Goal: Information Seeking & Learning: Learn about a topic

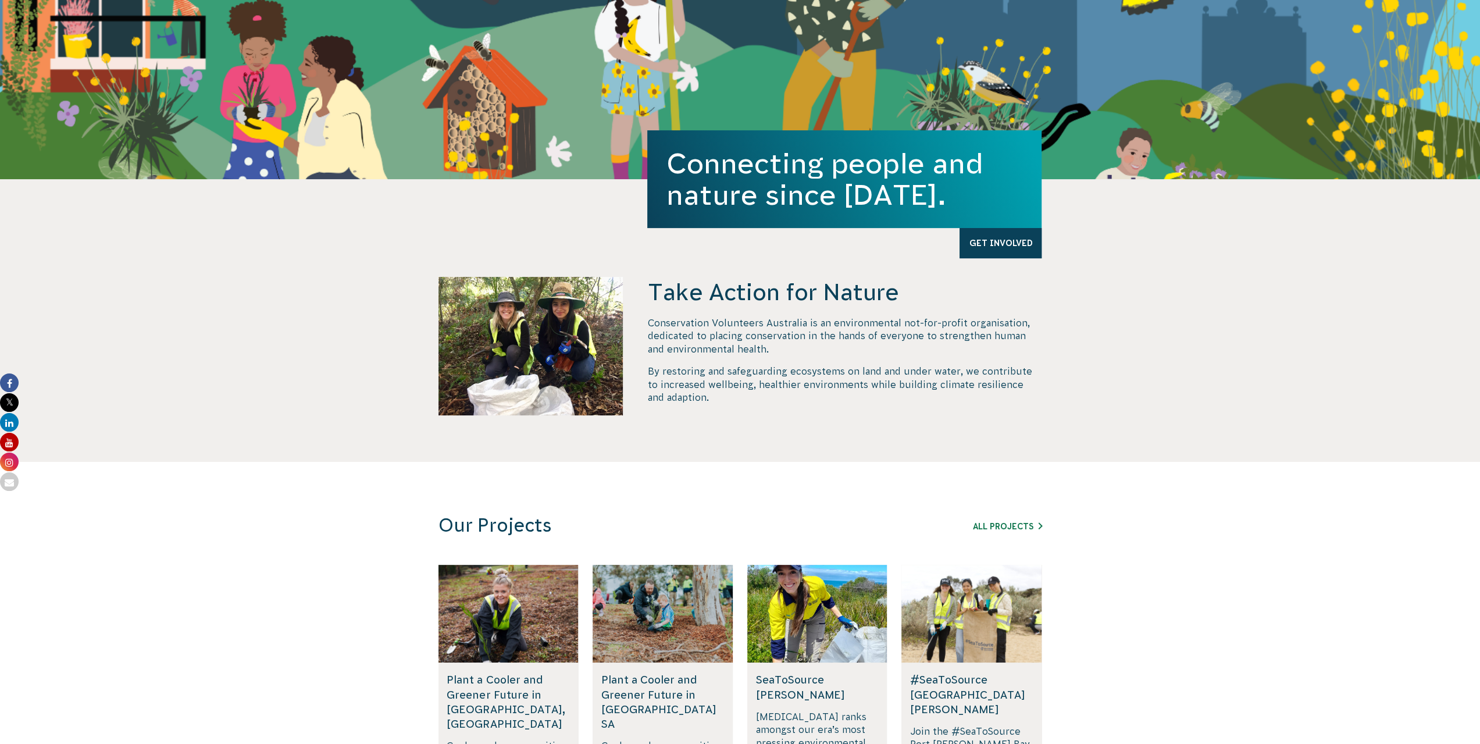
scroll to position [407, 0]
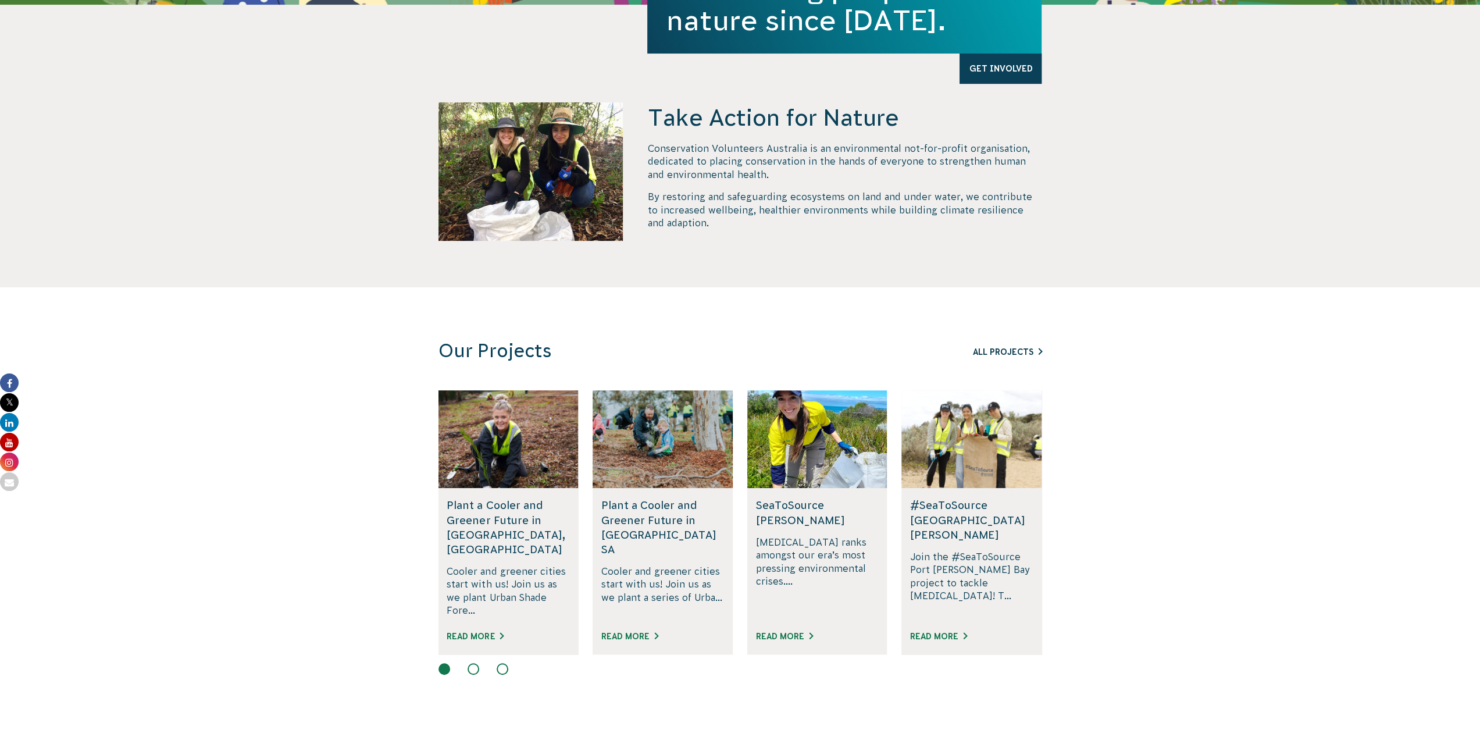
click at [1017, 348] on link "All Projects" at bounding box center [1007, 351] width 69 height 9
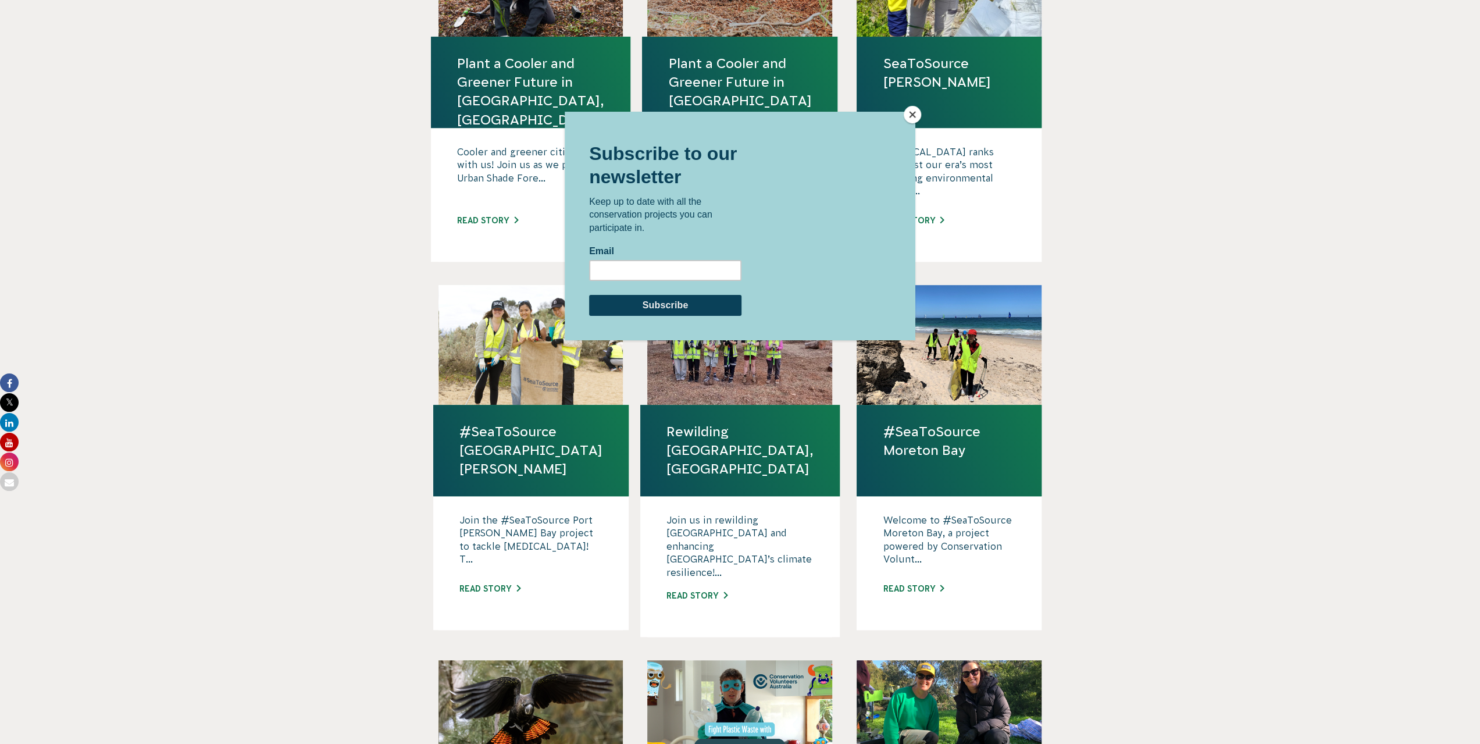
scroll to position [640, 0]
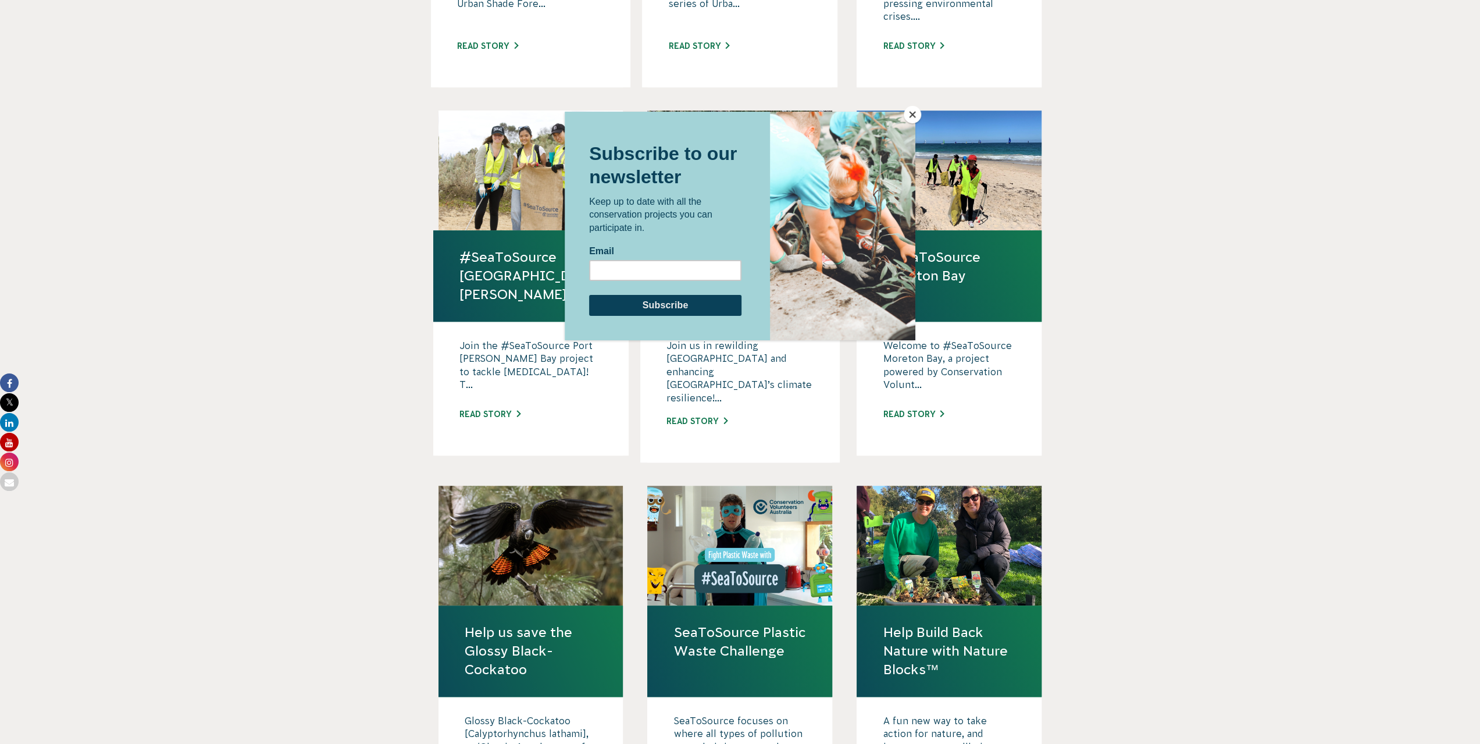
click at [910, 113] on button "Close" at bounding box center [912, 114] width 17 height 17
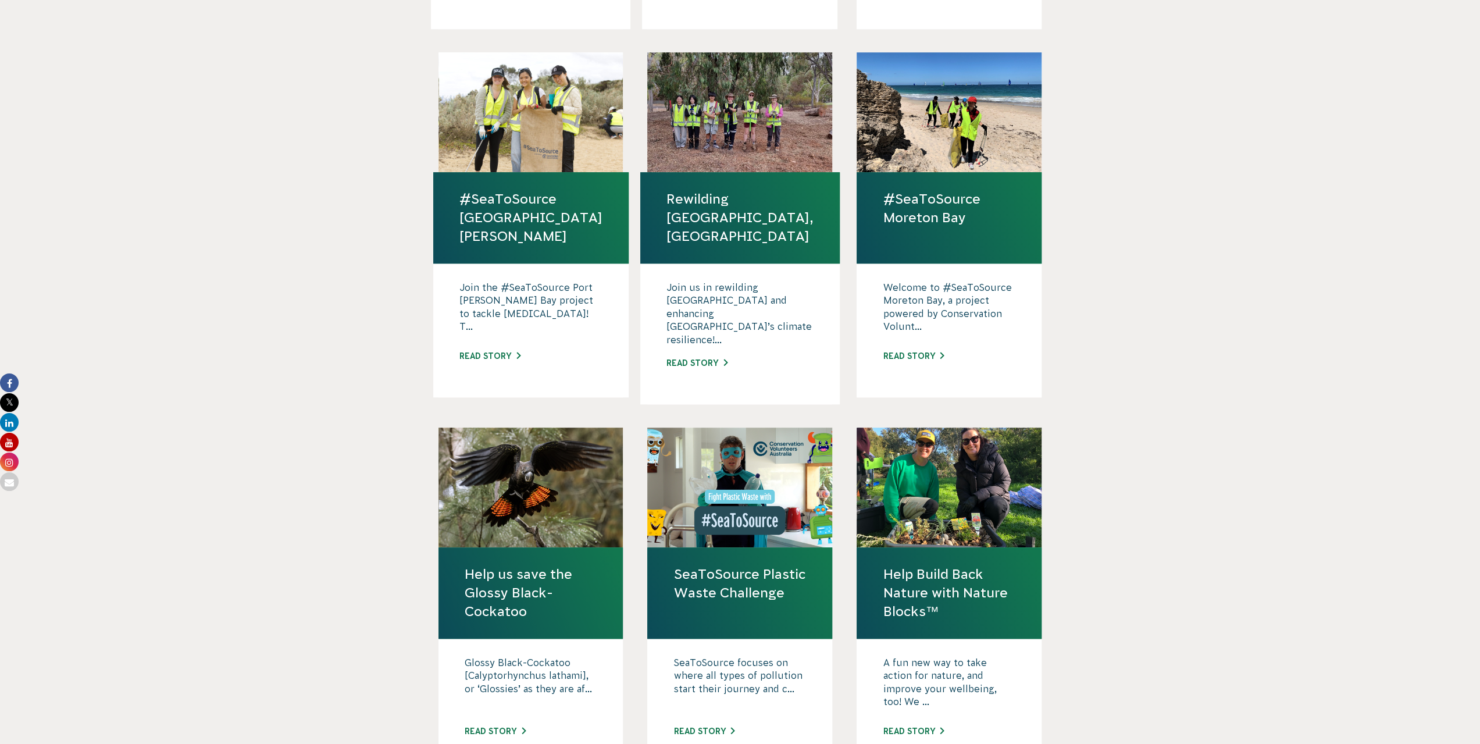
scroll to position [931, 0]
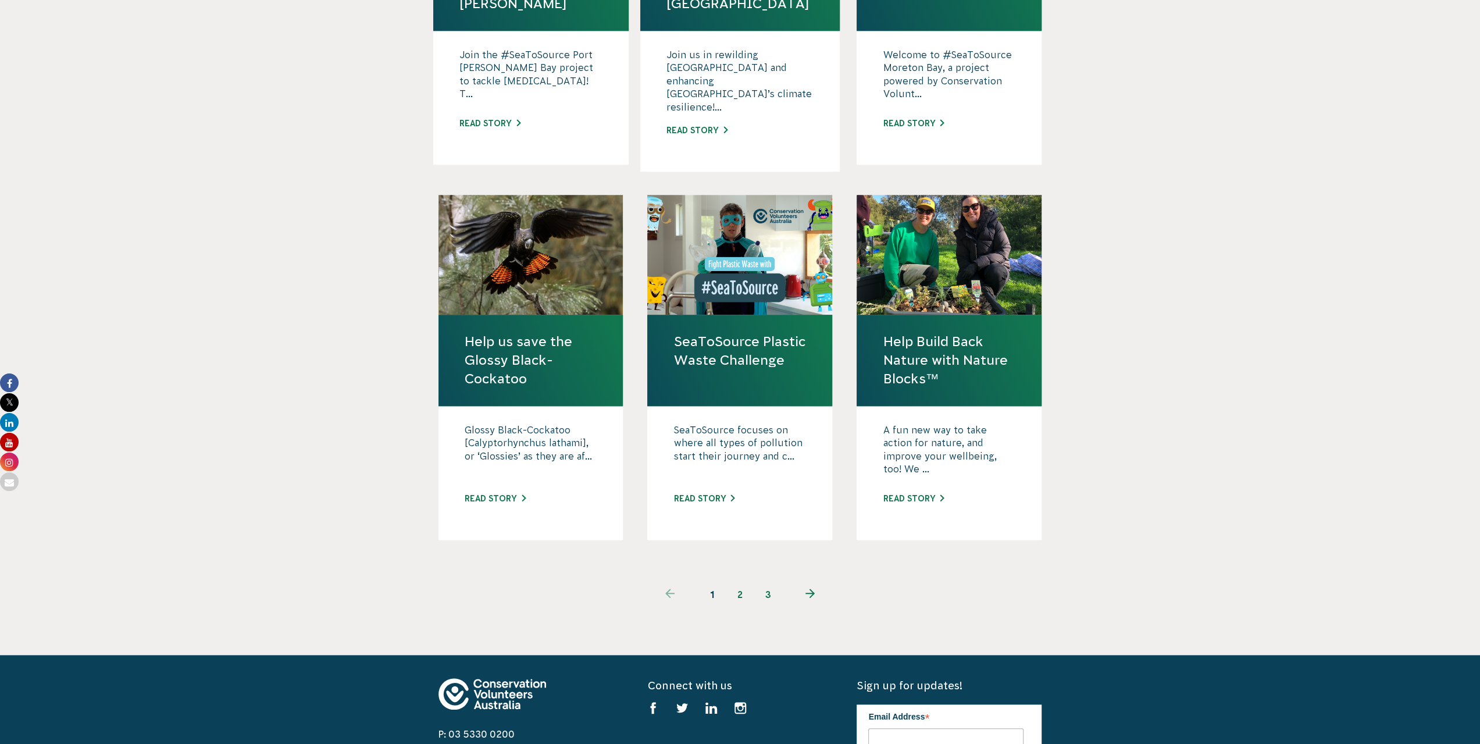
click at [813, 589] on icon "Next page" at bounding box center [810, 593] width 9 height 9
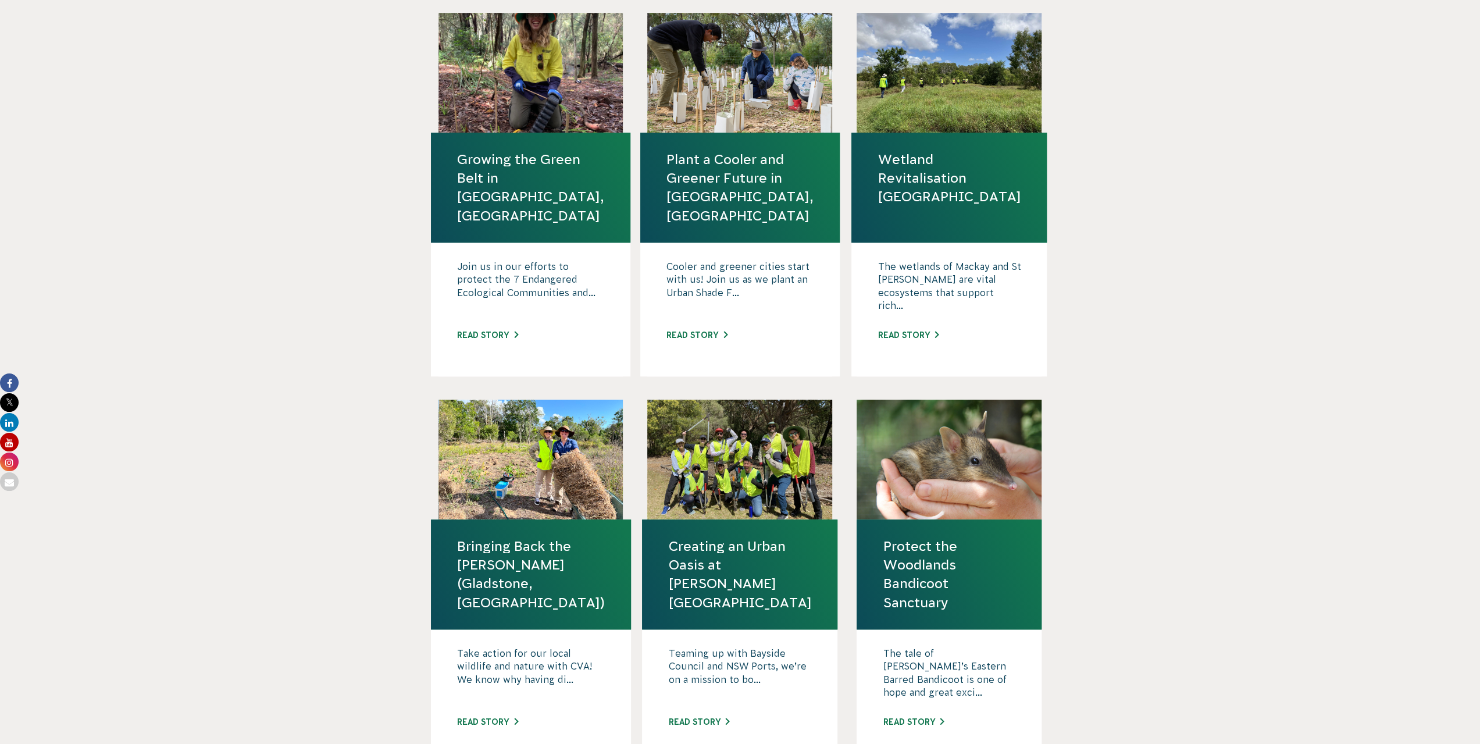
scroll to position [872, 0]
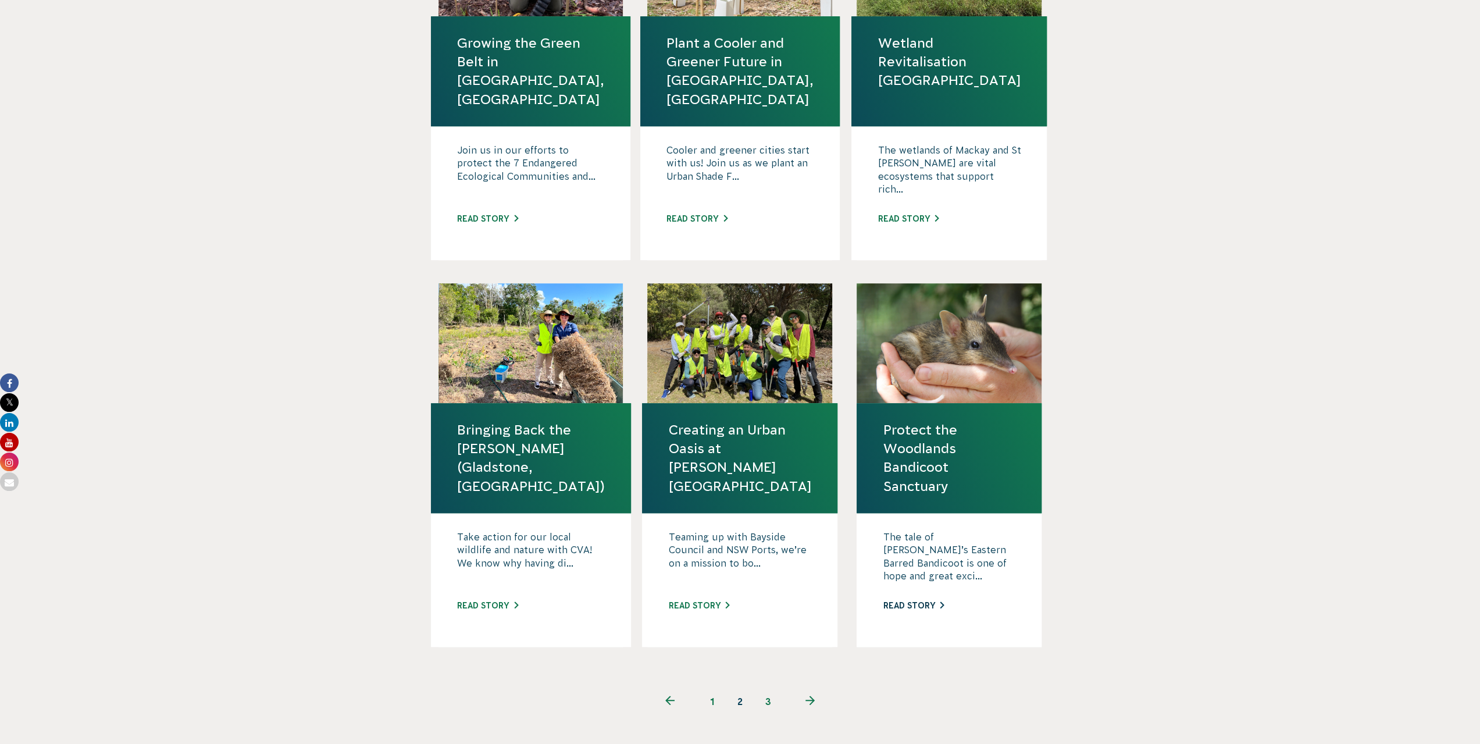
click at [918, 601] on link "Read story" at bounding box center [913, 605] width 61 height 9
click at [810, 696] on use "Next page" at bounding box center [810, 700] width 9 height 9
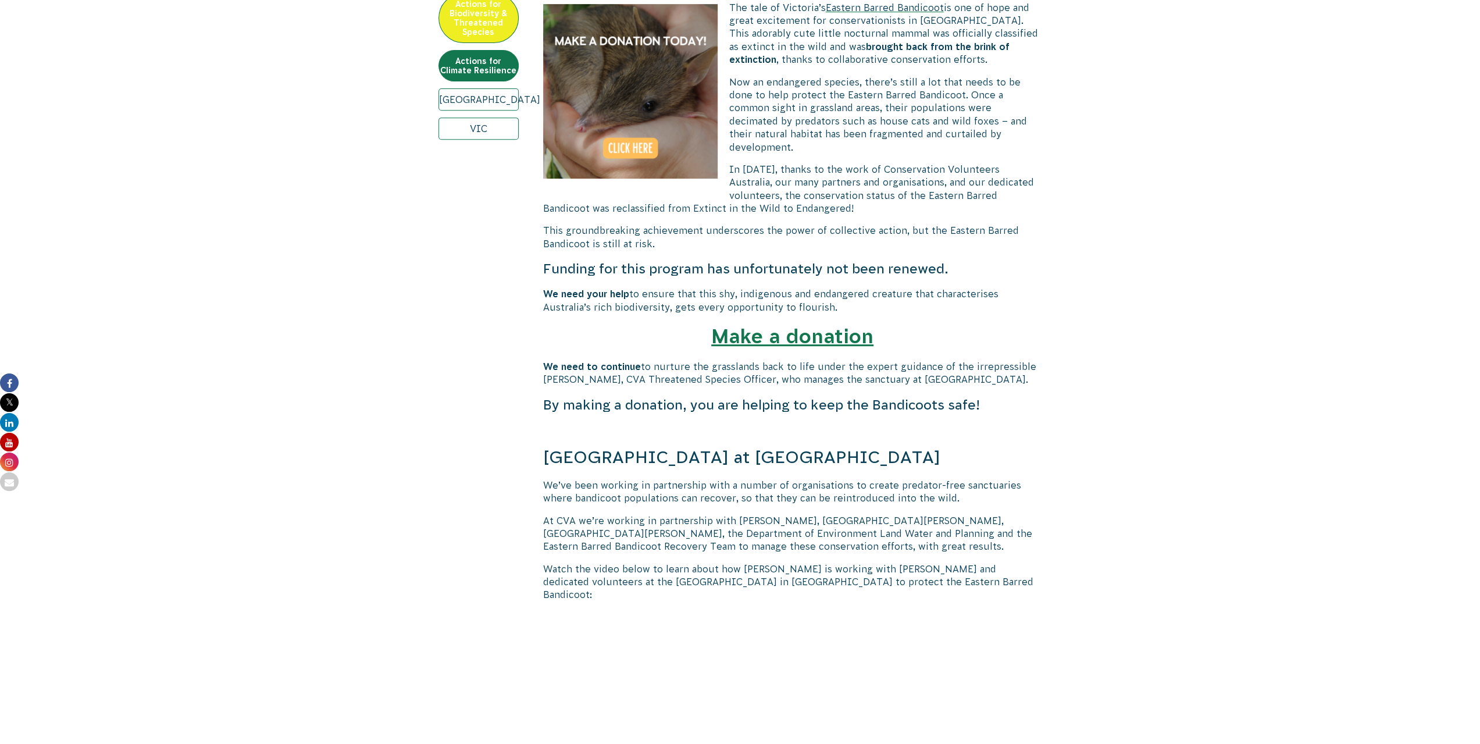
scroll to position [640, 0]
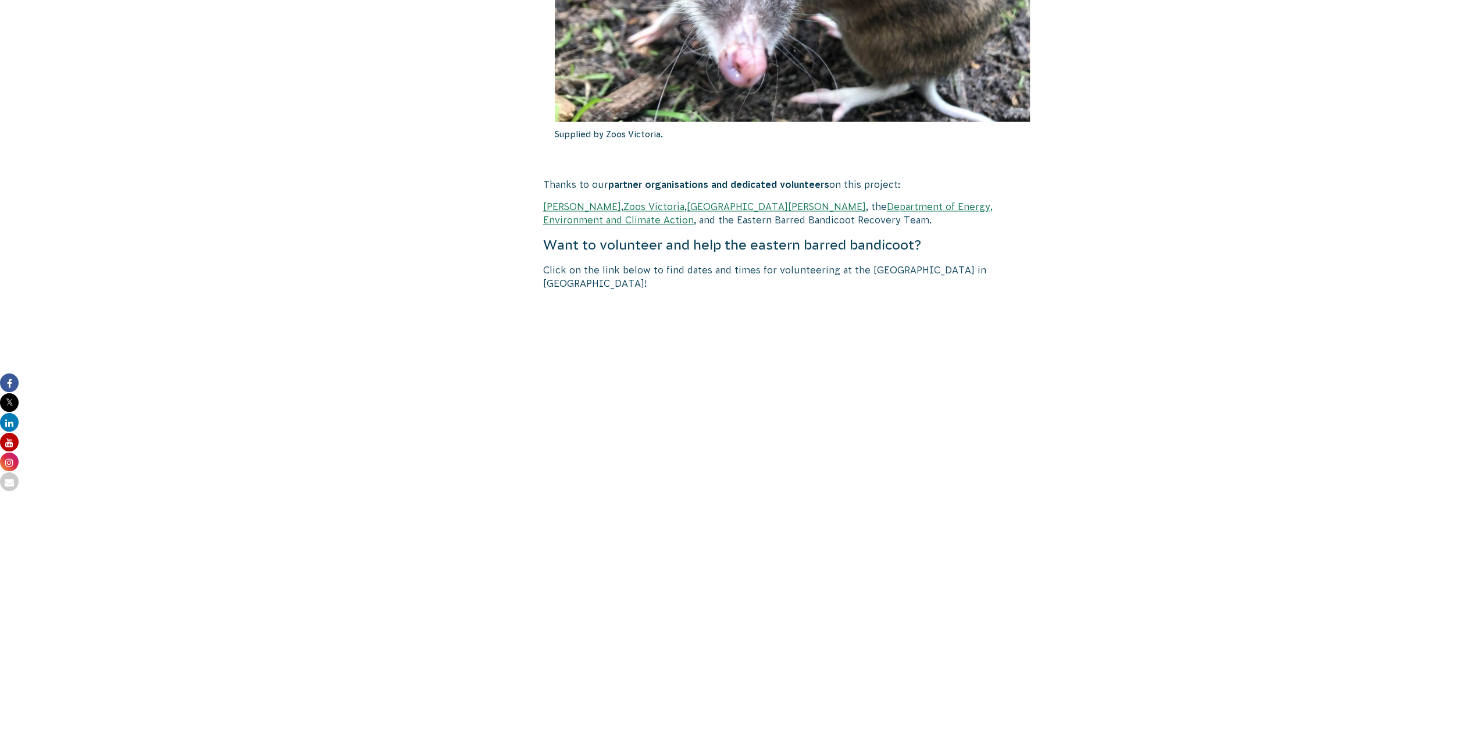
scroll to position [2152, 0]
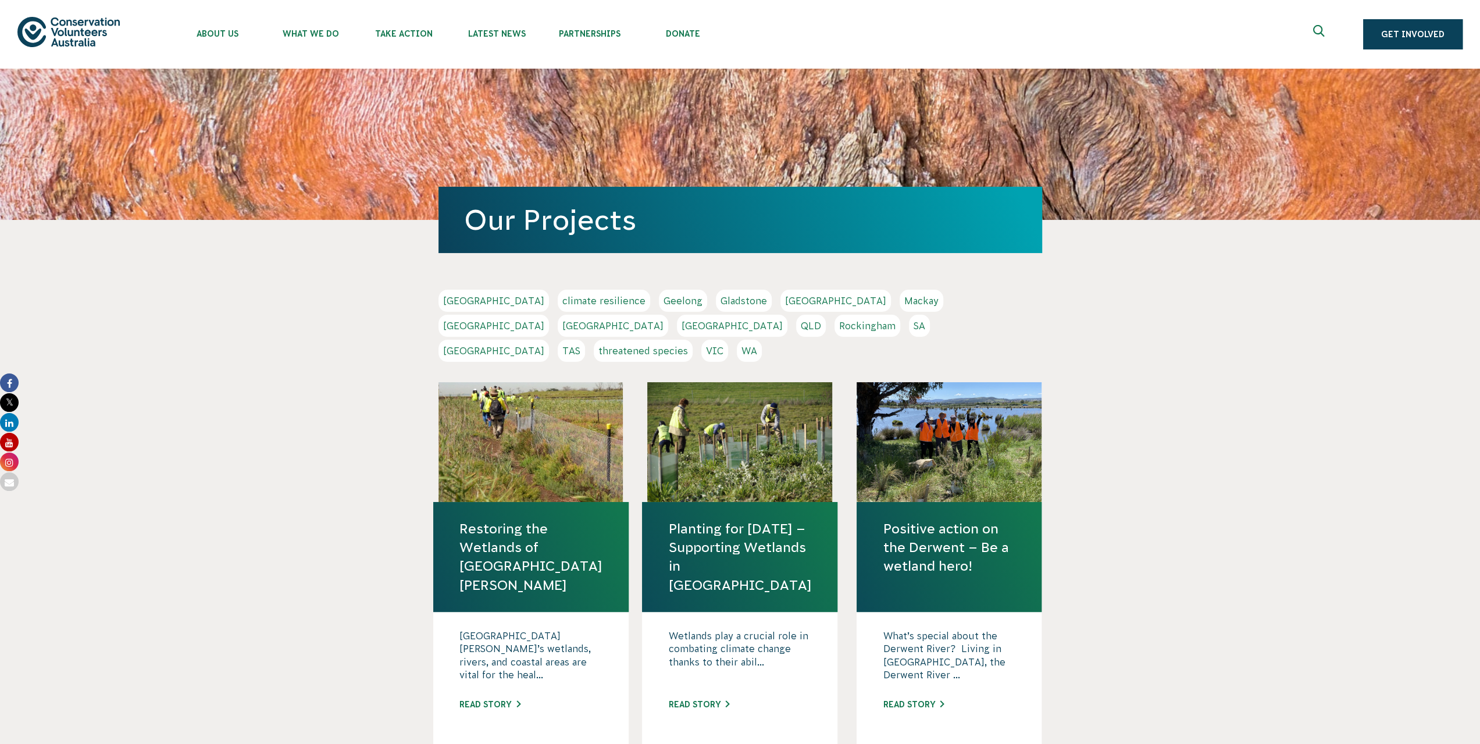
click at [762, 340] on link "WA" at bounding box center [749, 351] width 25 height 22
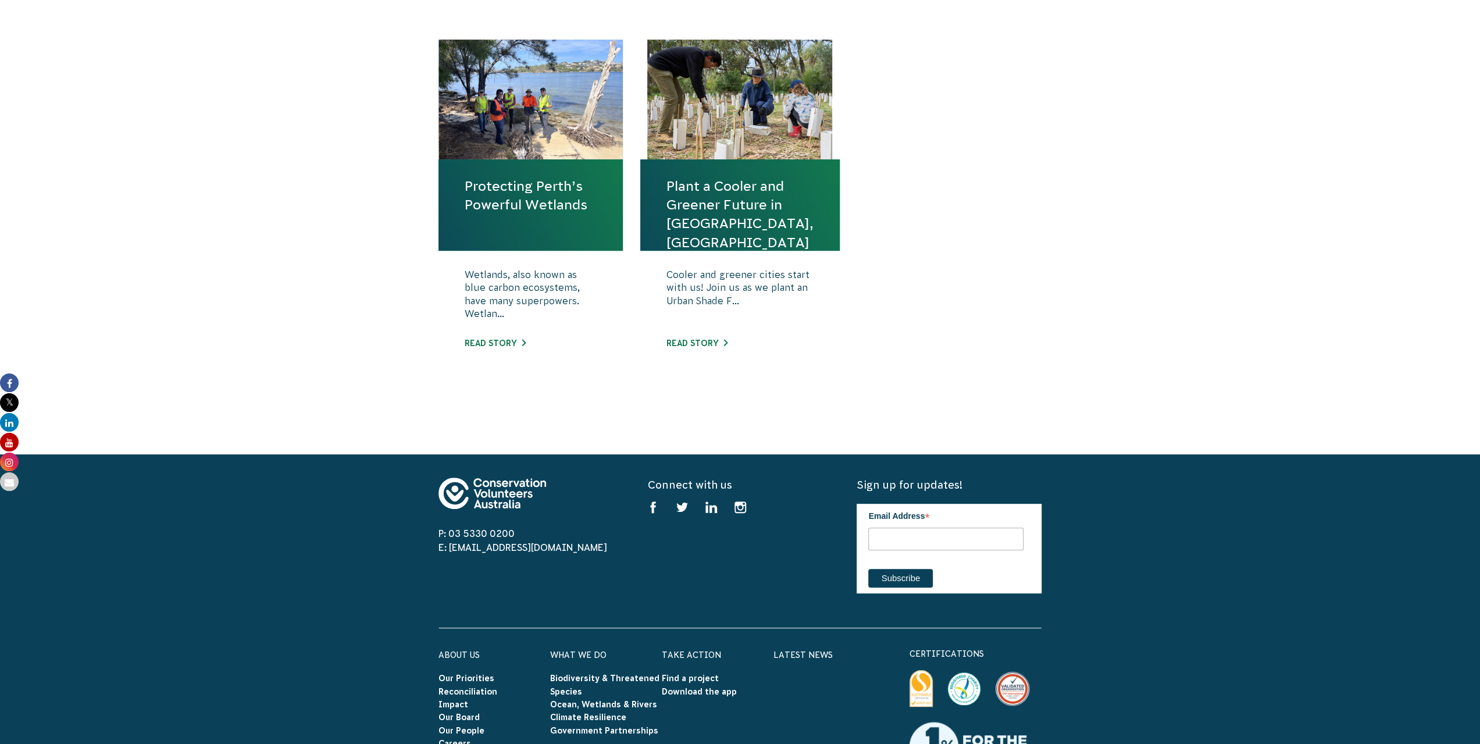
scroll to position [58, 0]
